Goal: Check status: Check status

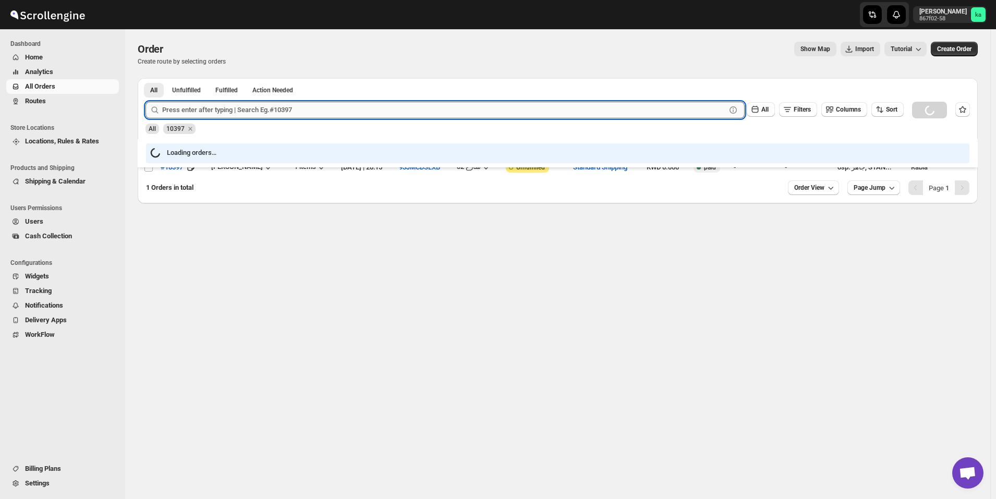
click at [191, 108] on input "text" at bounding box center [444, 110] width 564 height 17
paste input "10229"
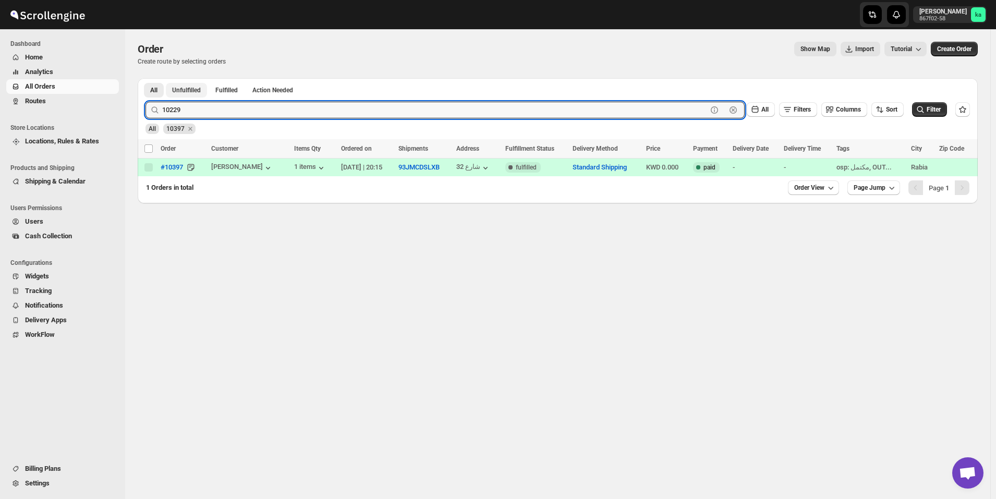
type input "10229"
click at [146, 78] on button "Submit" at bounding box center [161, 83] width 30 height 11
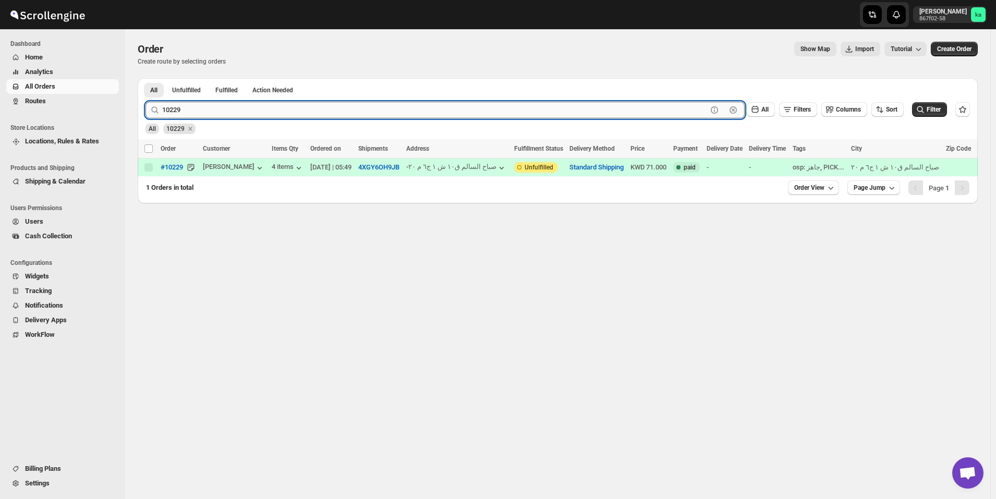
click at [200, 116] on input "10229" at bounding box center [434, 110] width 545 height 17
click at [35, 95] on button "Routes" at bounding box center [62, 101] width 113 height 15
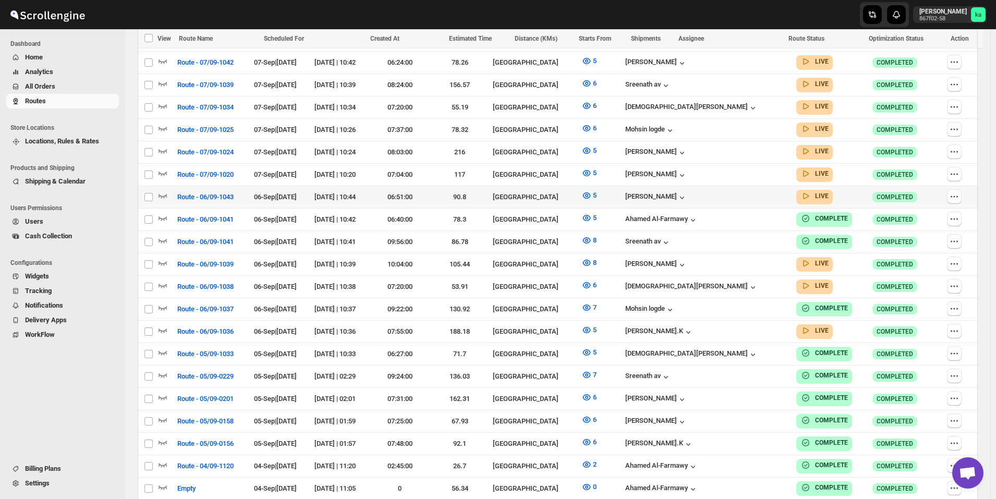
scroll to position [313, 0]
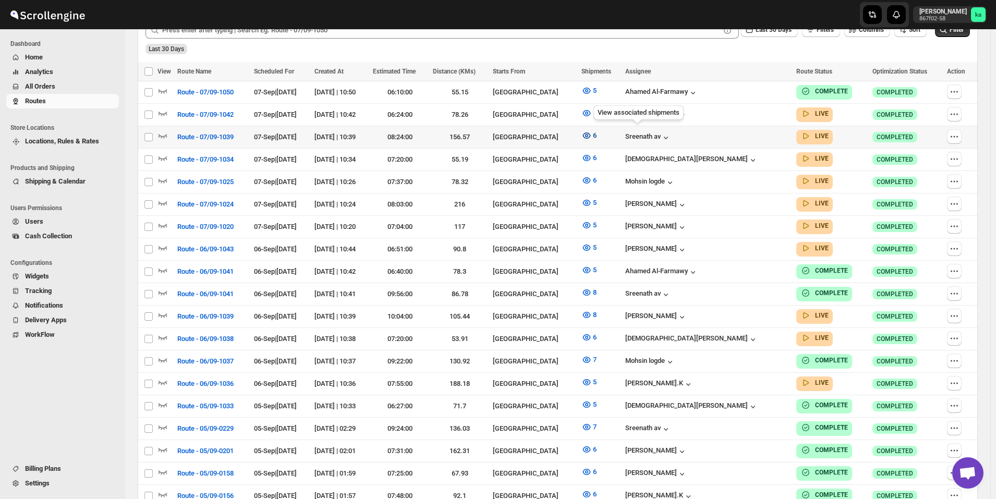
click at [592, 136] on icon "button" at bounding box center [587, 135] width 10 height 10
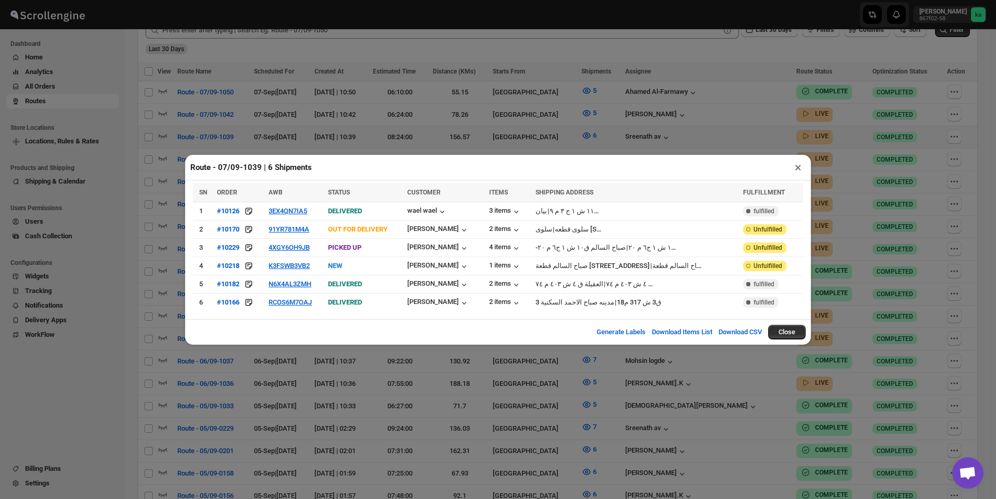
click at [351, 63] on div "Route - 07/09-1039 | 6 Shipments × SN ORDER AWB STATUS CUSTOMER ITEMS SHIPPING …" at bounding box center [498, 249] width 996 height 499
